Goal: Task Accomplishment & Management: Use online tool/utility

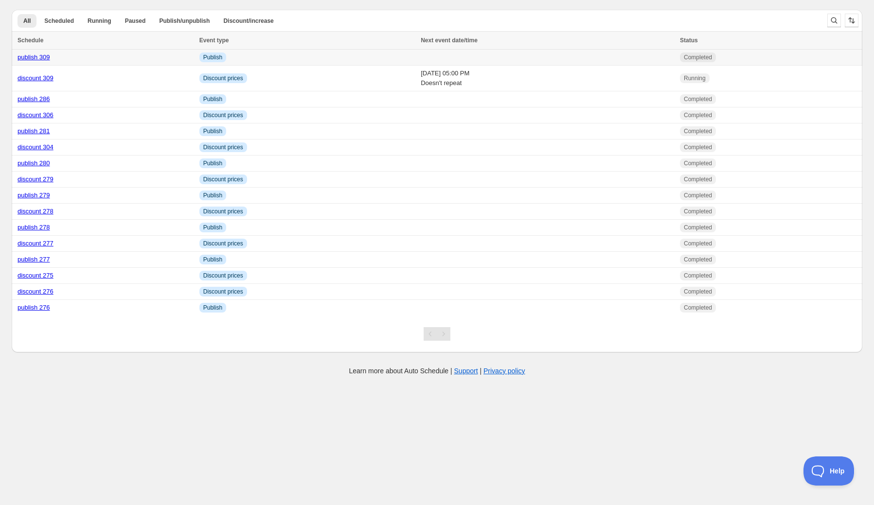
click at [46, 57] on link "publish 309" at bounding box center [34, 56] width 33 height 7
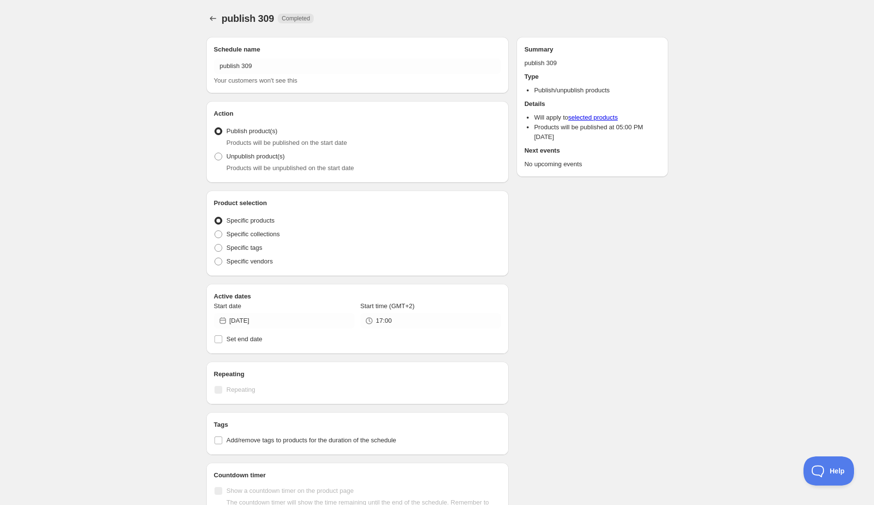
radio input "true"
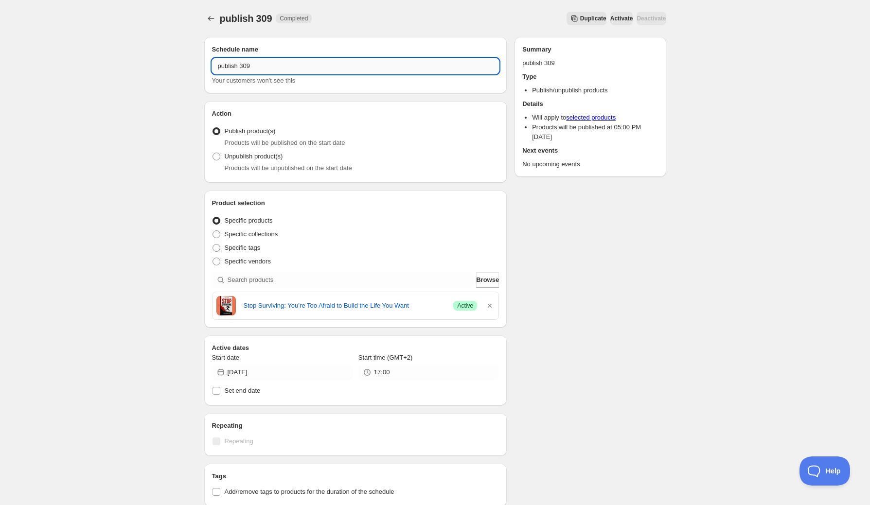
drag, startPoint x: 244, startPoint y: 69, endPoint x: 269, endPoint y: 68, distance: 25.8
click at [269, 68] on input "publish 309" at bounding box center [355, 66] width 287 height 16
type input "publish 310"
click at [490, 304] on icon "button" at bounding box center [490, 306] width 10 height 10
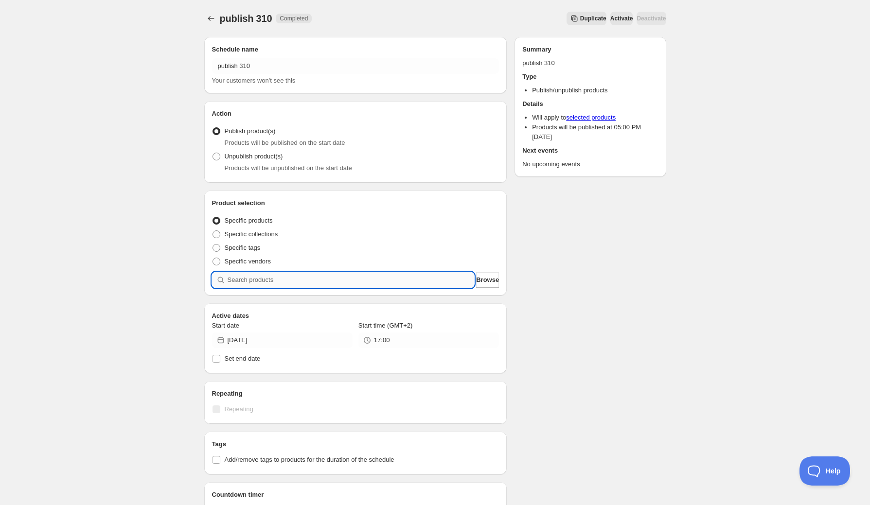
click at [374, 280] on input "search" at bounding box center [351, 280] width 247 height 16
type input "s"
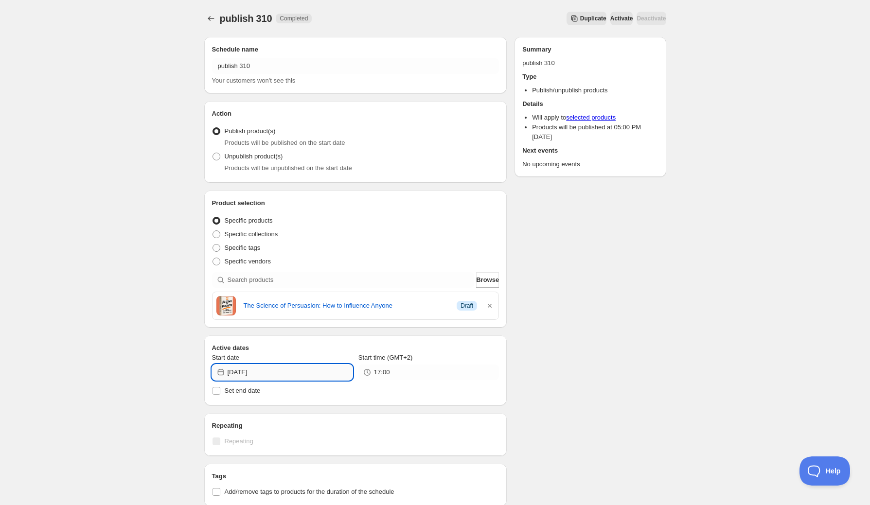
click at [308, 368] on input "2025-10-05" at bounding box center [290, 373] width 125 height 16
click at [267, 439] on span "7" at bounding box center [264, 441] width 10 height 8
type input "2025-10-07"
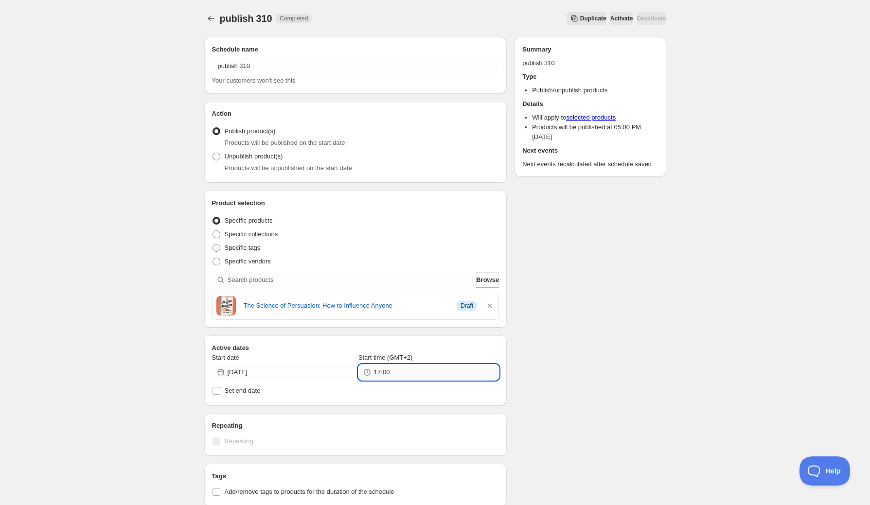
click at [399, 369] on input "17:00" at bounding box center [436, 373] width 125 height 16
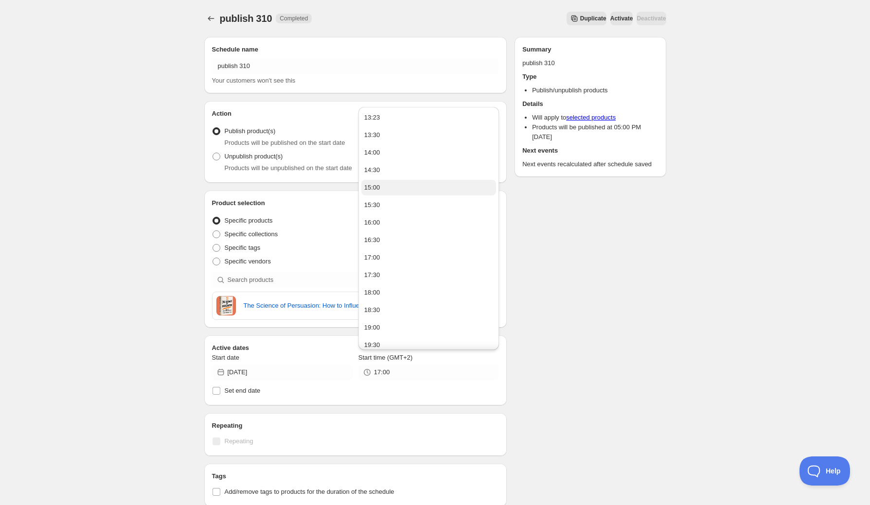
click at [397, 188] on button "15:00" at bounding box center [428, 188] width 135 height 16
type input "15:00"
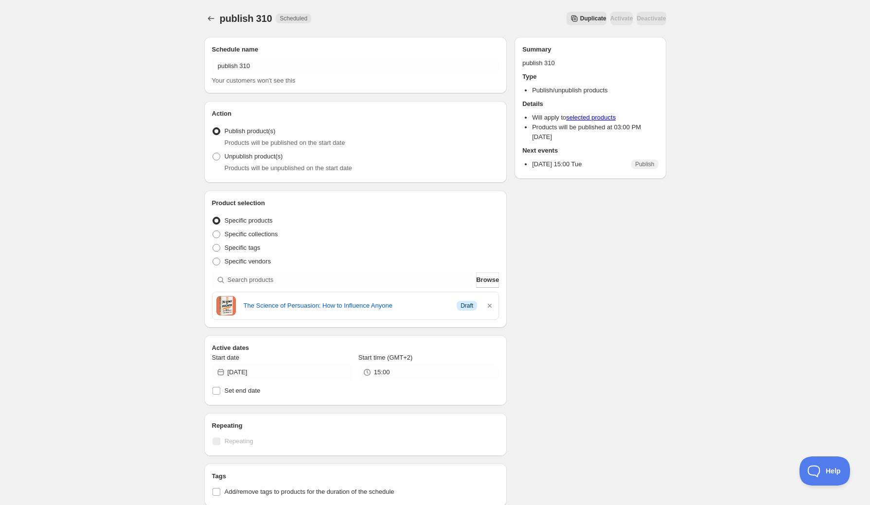
click at [210, 20] on icon "Schedules" at bounding box center [211, 19] width 10 height 10
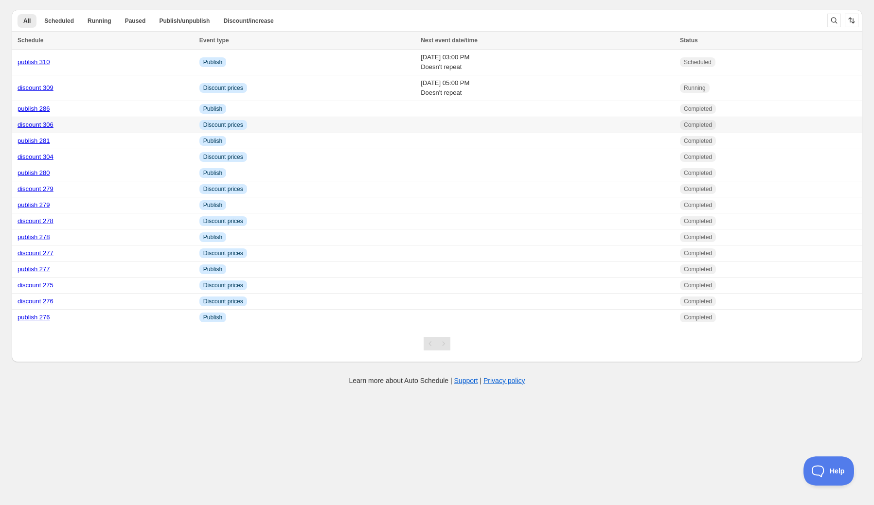
click at [39, 124] on link "discount 306" at bounding box center [36, 124] width 36 height 7
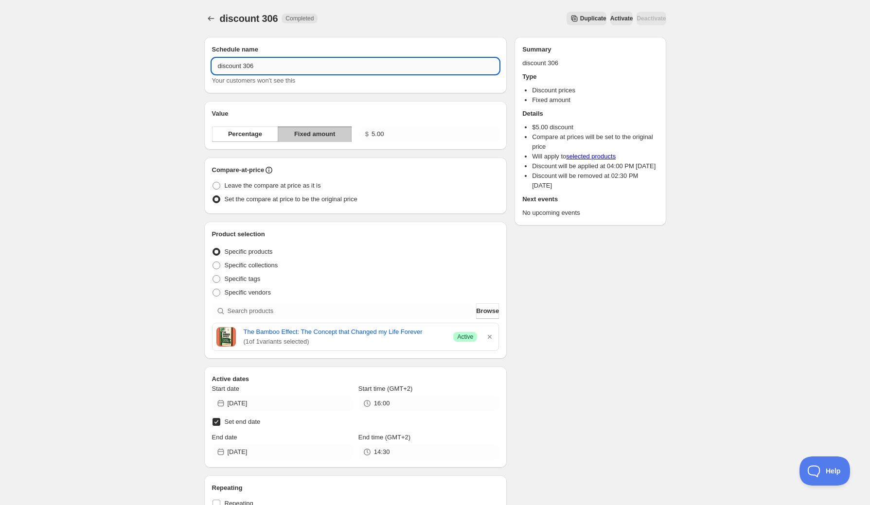
drag, startPoint x: 247, startPoint y: 68, endPoint x: 258, endPoint y: 68, distance: 11.2
click at [258, 68] on input "discount 306" at bounding box center [355, 66] width 287 height 16
type input "discount 310"
click at [489, 337] on icon "button" at bounding box center [490, 337] width 4 height 4
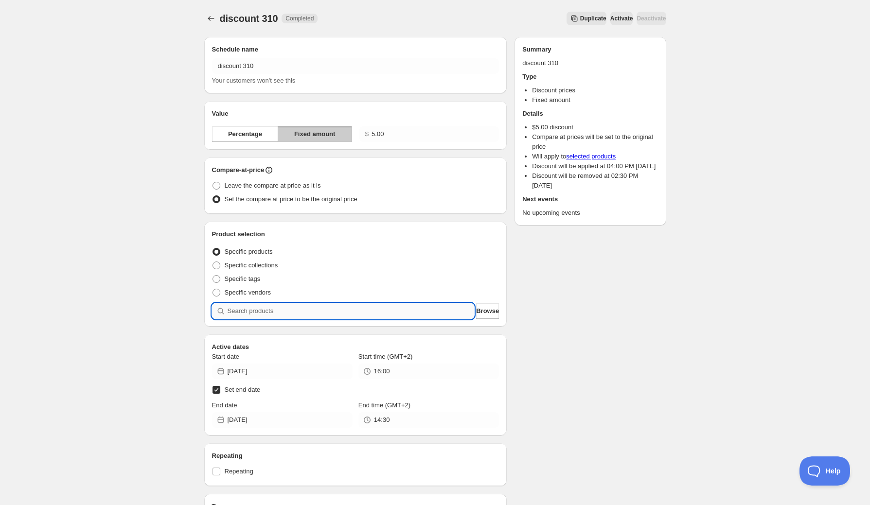
click at [355, 312] on input "search" at bounding box center [351, 311] width 247 height 16
type input "p"
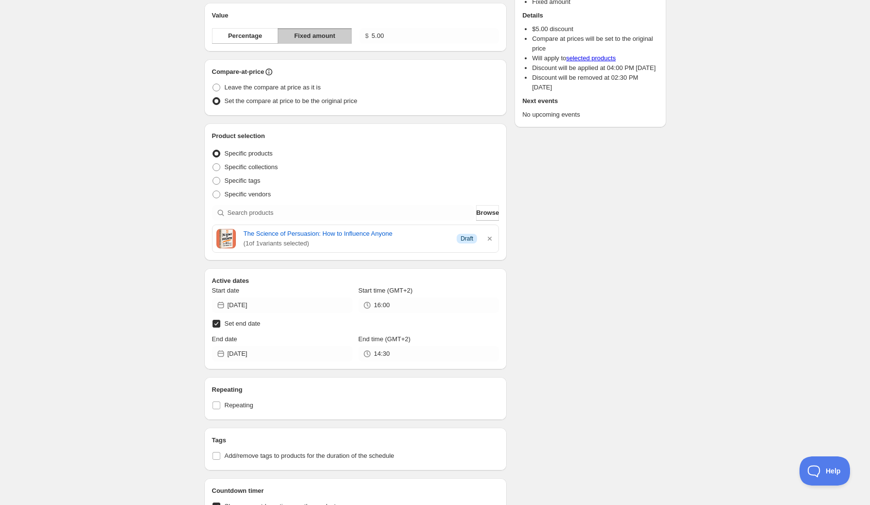
scroll to position [117, 0]
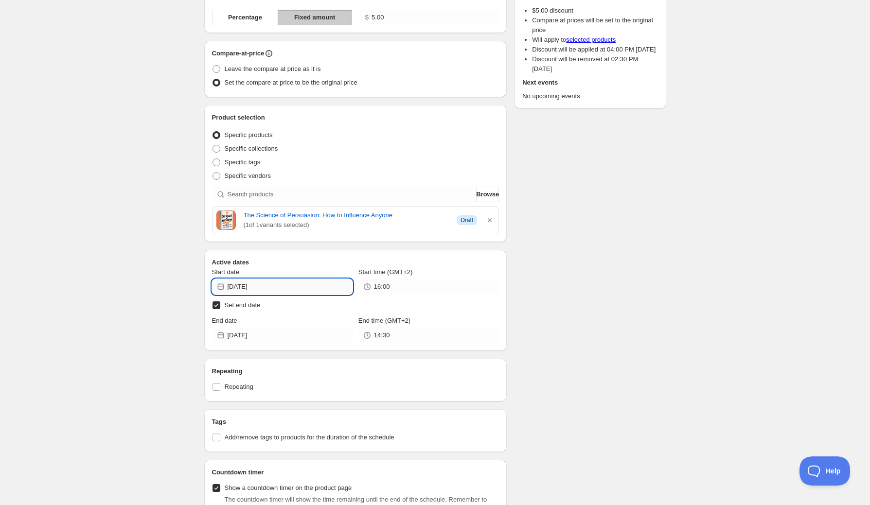
click at [296, 288] on input "2025-09-29" at bounding box center [290, 287] width 125 height 16
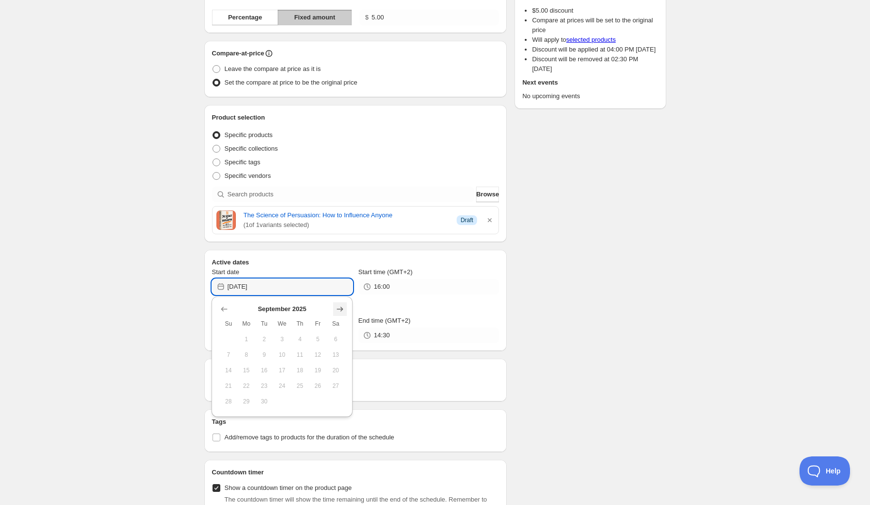
click at [337, 308] on icon "Show next month, October 2025" at bounding box center [340, 309] width 10 height 10
click at [266, 355] on span "7" at bounding box center [264, 355] width 10 height 8
type input "2025-10-07"
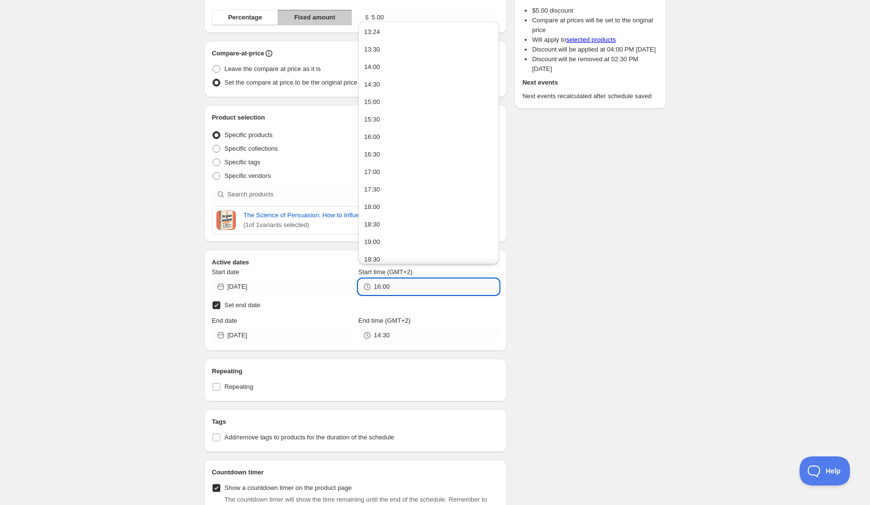
click at [388, 290] on input "16:00" at bounding box center [436, 287] width 125 height 16
click at [392, 100] on button "15:00" at bounding box center [428, 102] width 135 height 16
type input "15:00"
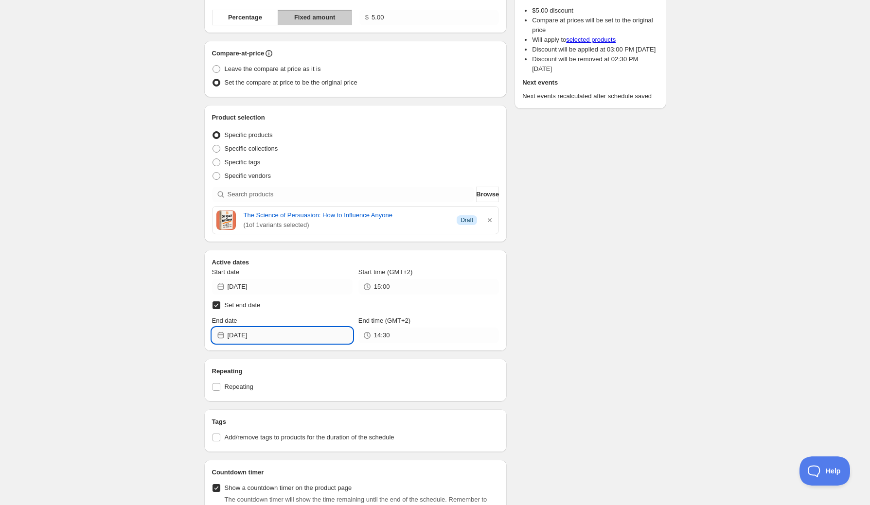
click at [286, 336] on input "2025-10-07" at bounding box center [290, 336] width 125 height 16
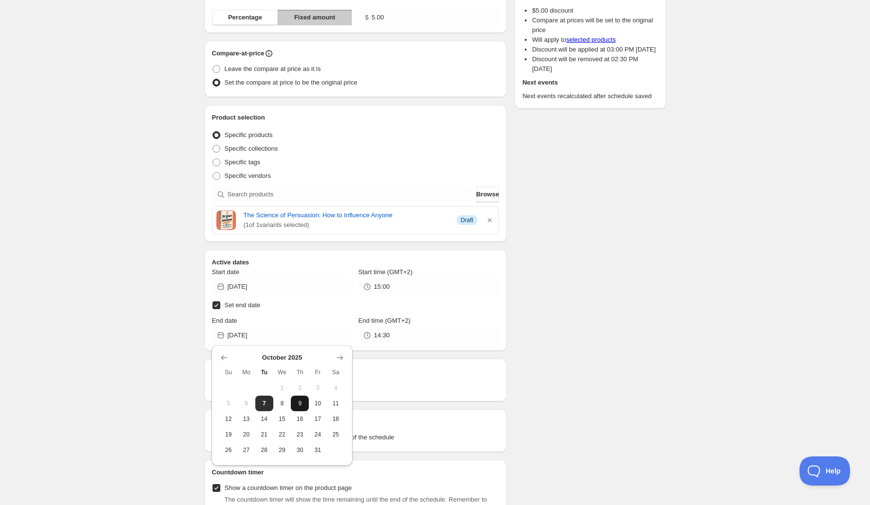
click at [299, 404] on span "9" at bounding box center [300, 404] width 10 height 8
type input "2025-10-09"
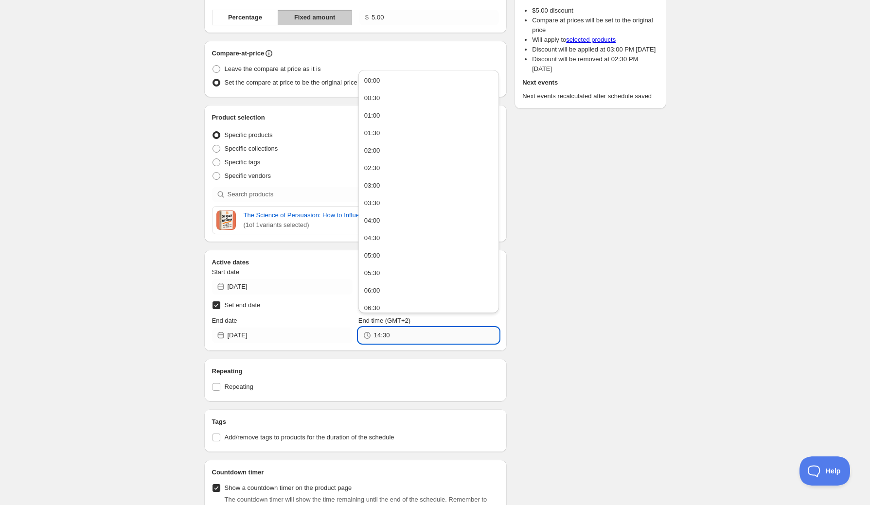
click at [394, 335] on input "14:30" at bounding box center [436, 336] width 125 height 16
click at [392, 256] on button "15:00" at bounding box center [428, 256] width 135 height 16
type input "15:00"
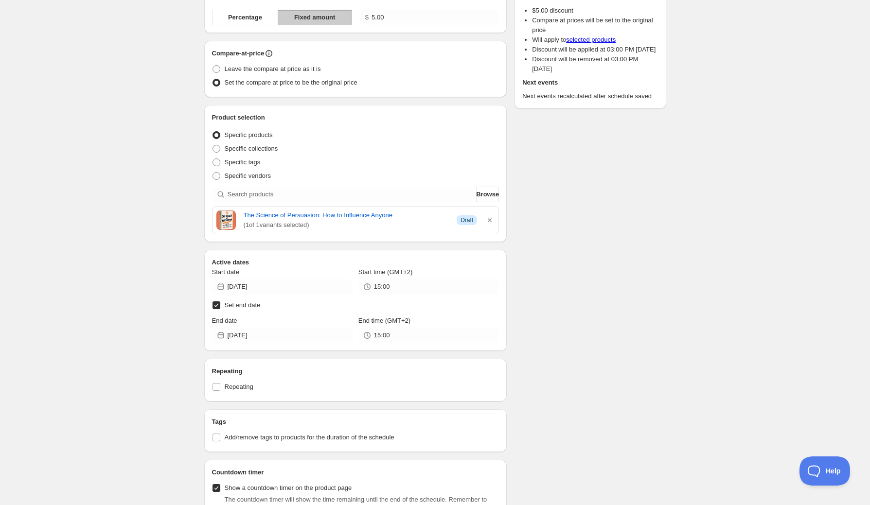
click at [592, 294] on div "Schedule name discount 310 Your customers won't see this Value Percentage Fixed…" at bounding box center [431, 447] width 470 height 1071
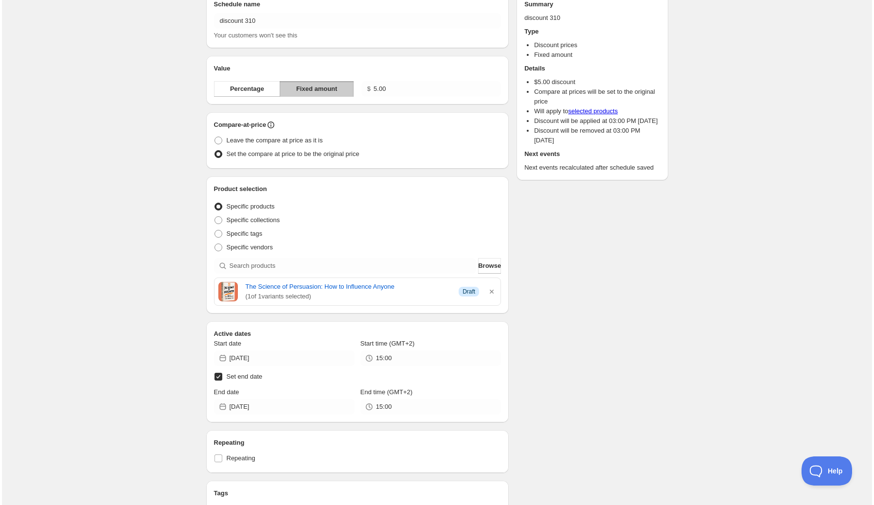
scroll to position [0, 0]
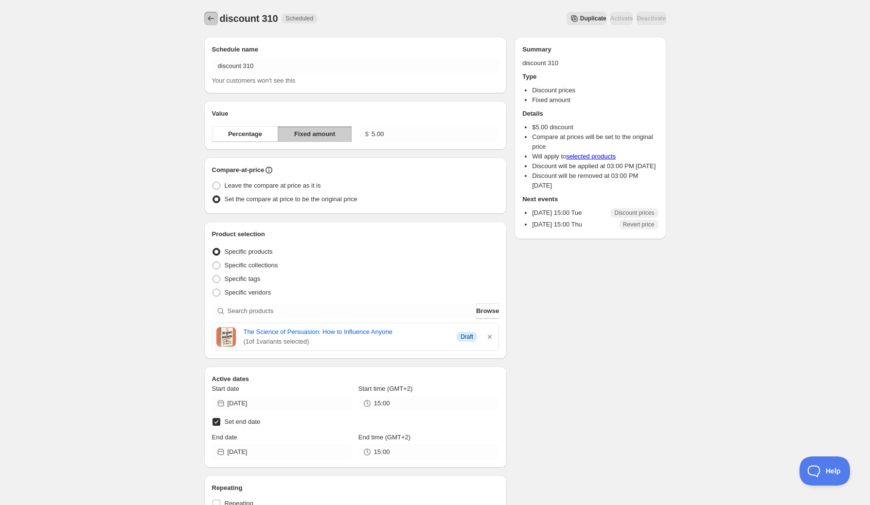
click at [211, 19] on icon "Schedules" at bounding box center [211, 19] width 10 height 10
